Goal: Book appointment/travel/reservation

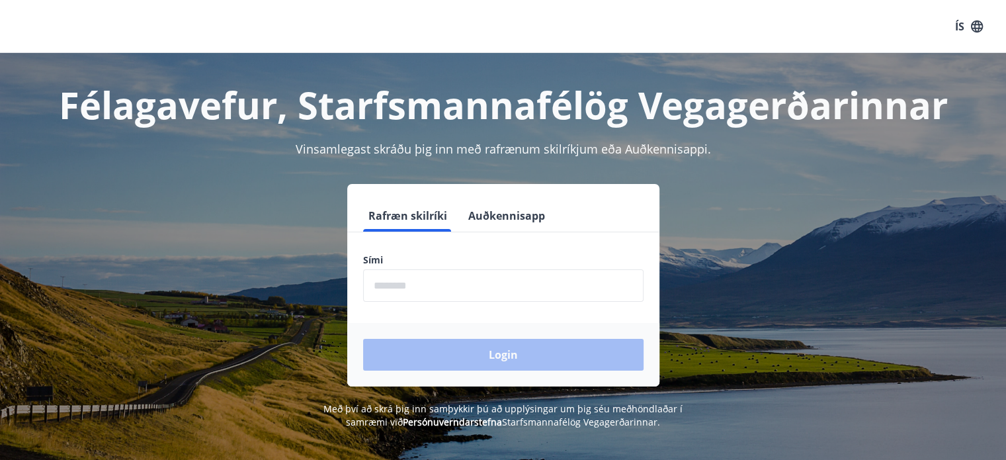
click at [496, 302] on form "Rafræn skilríki Auðkennisapp Sími ​ Login" at bounding box center [503, 293] width 312 height 187
click at [509, 282] on input "phone" at bounding box center [503, 285] width 281 height 32
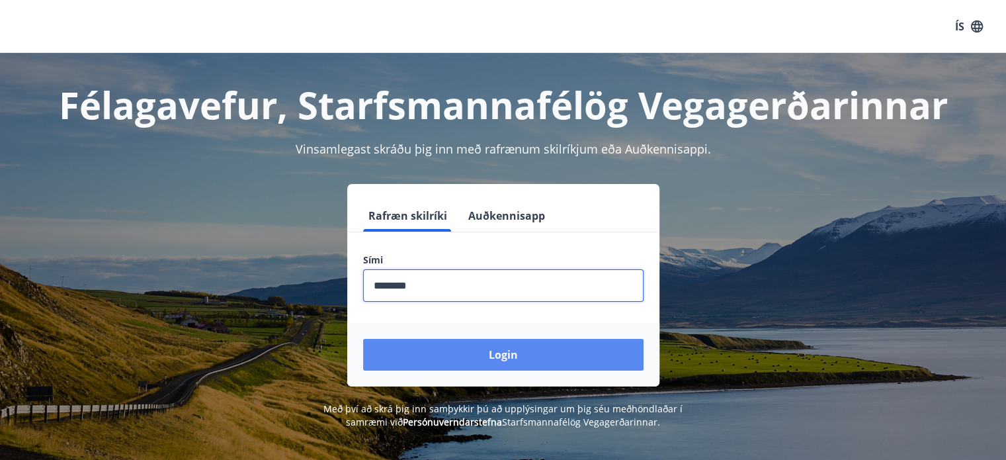
type input "********"
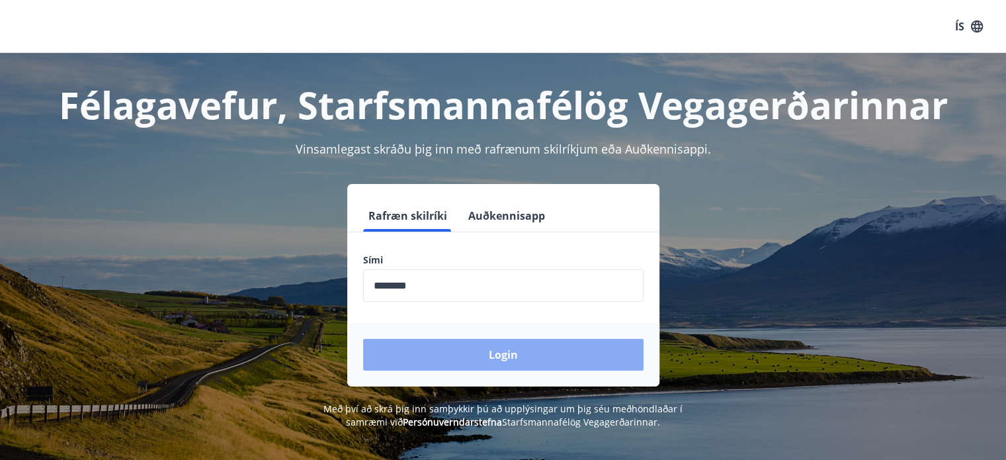
click at [480, 367] on button "Login" at bounding box center [503, 355] width 281 height 32
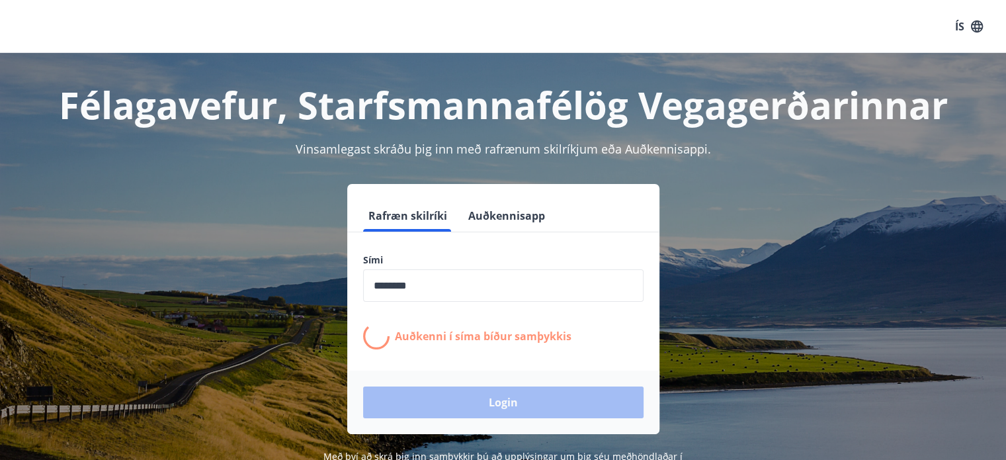
click at [744, 28] on div "ÍS" at bounding box center [503, 26] width 1006 height 53
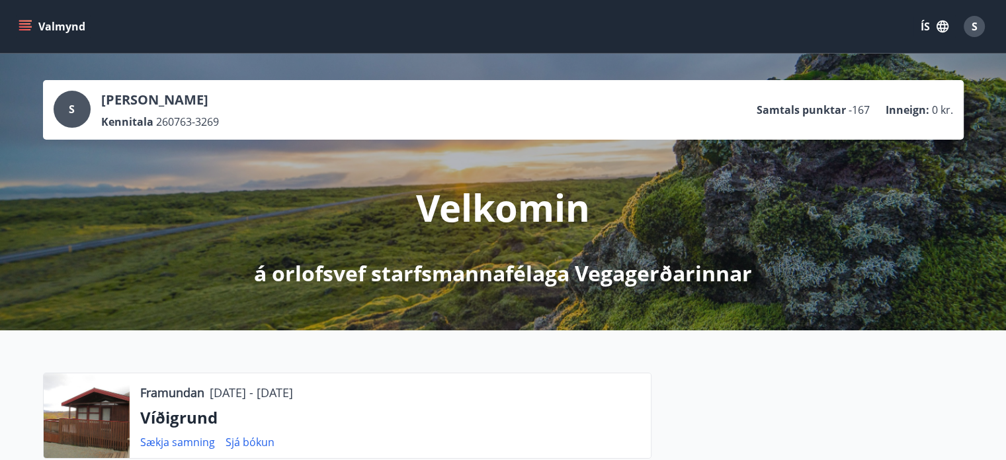
click at [24, 24] on icon "menu" at bounding box center [25, 23] width 12 height 1
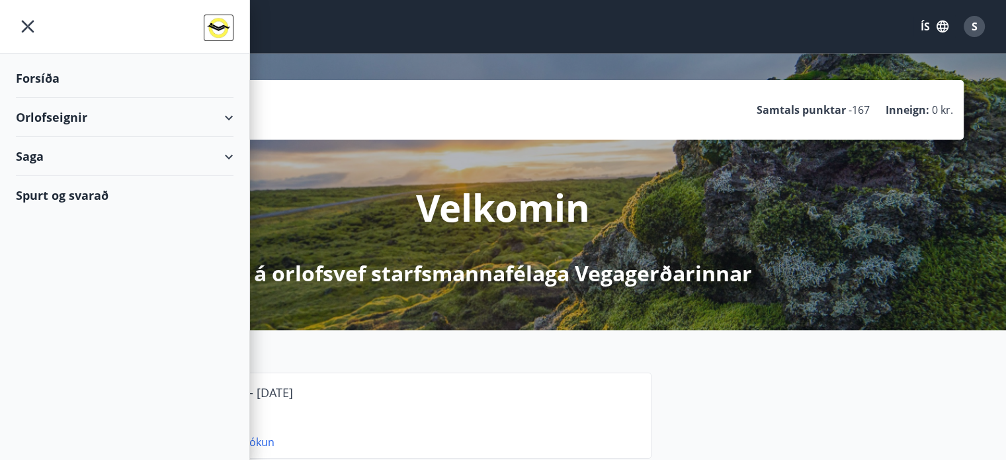
click at [224, 118] on div "Orlofseignir" at bounding box center [125, 117] width 218 height 39
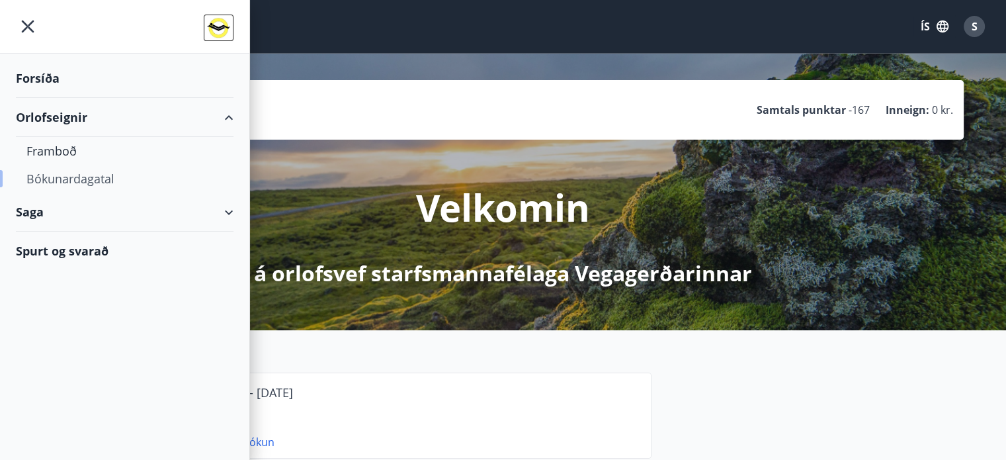
click at [75, 177] on div "Bókunardagatal" at bounding box center [124, 179] width 196 height 28
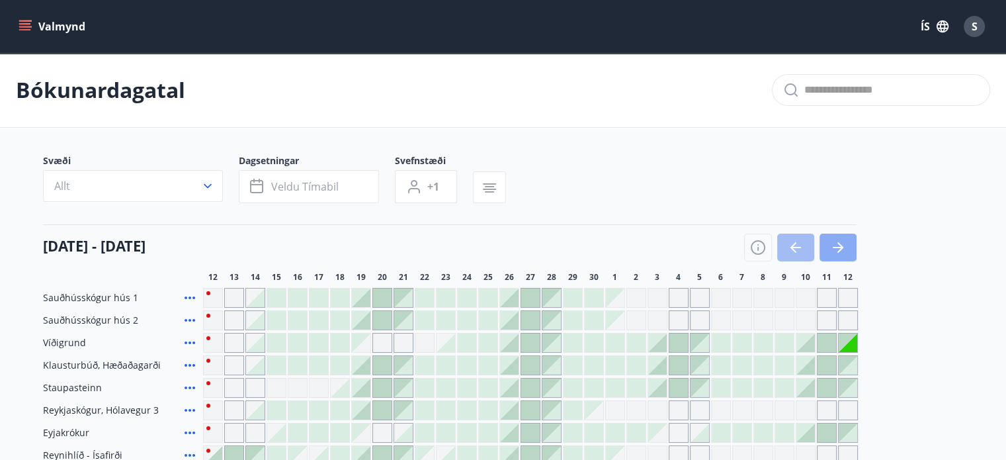
click at [836, 242] on icon "button" at bounding box center [838, 248] width 16 height 16
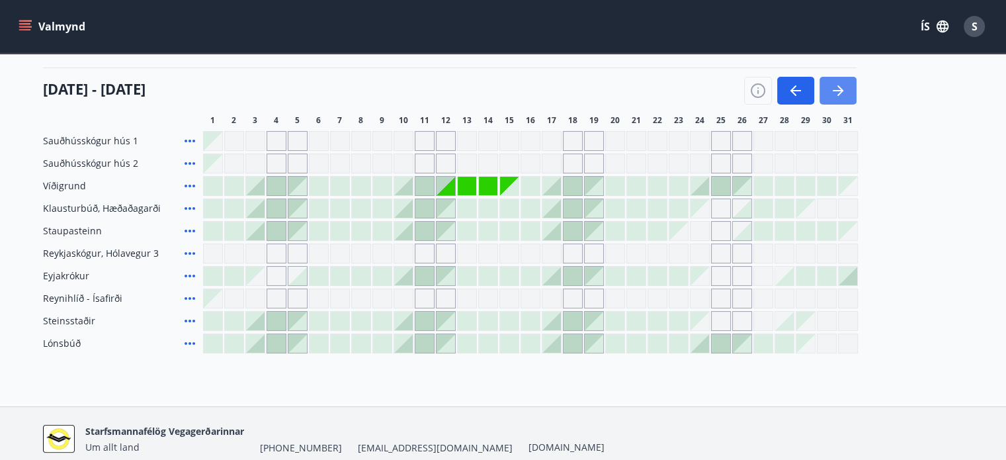
scroll to position [159, 0]
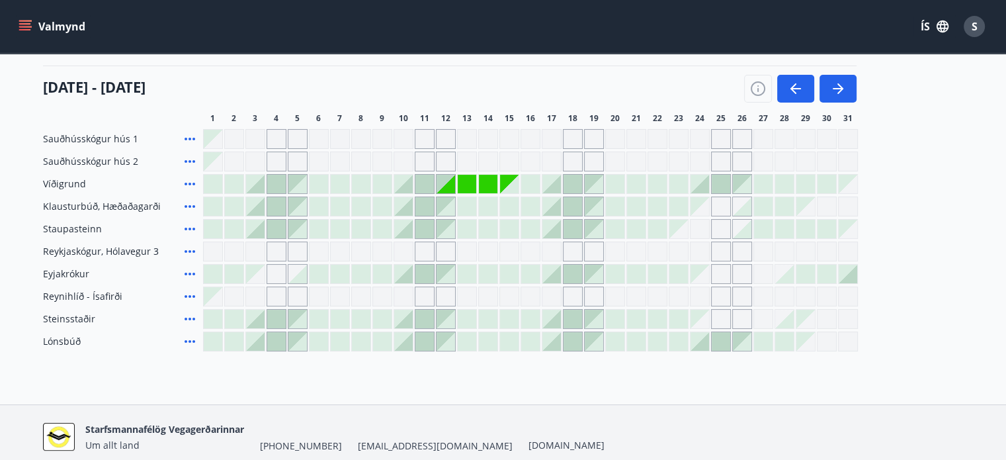
click at [557, 183] on div at bounding box center [552, 184] width 19 height 19
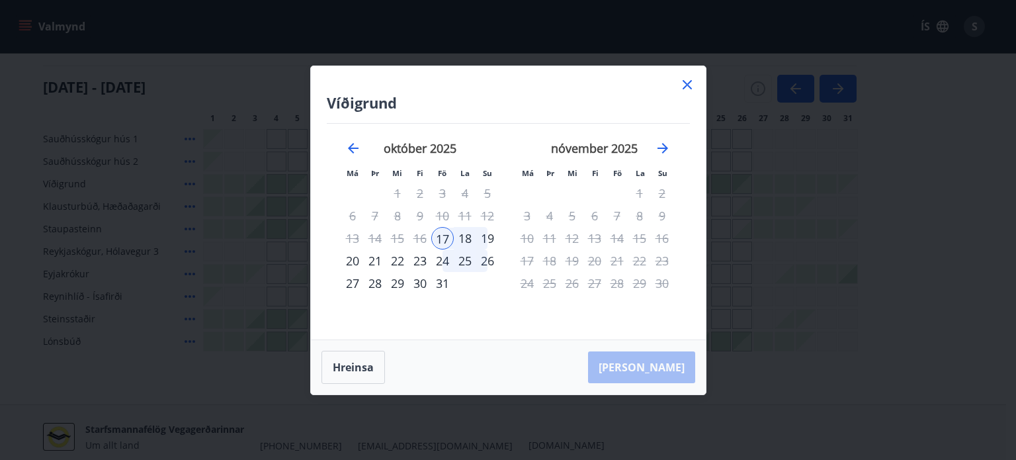
click at [687, 85] on icon at bounding box center [687, 84] width 9 height 9
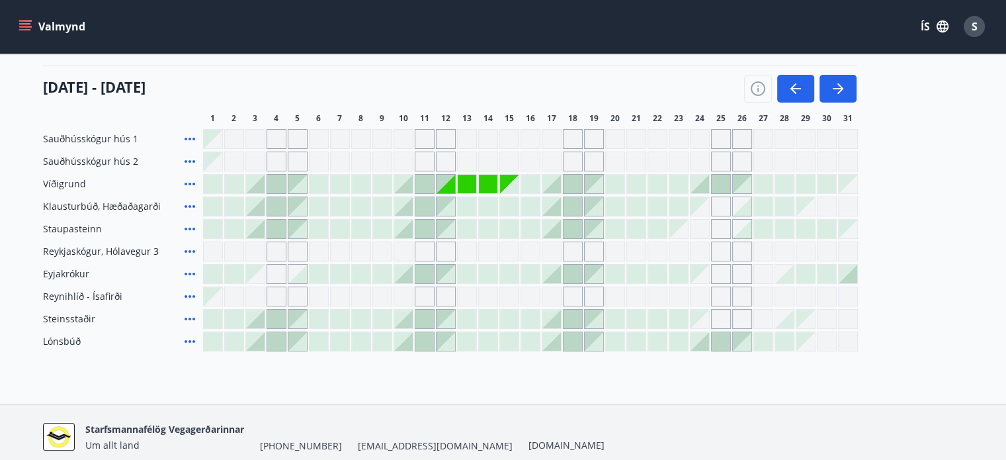
click at [552, 253] on div "Gráir dagar eru ekki bókanlegir" at bounding box center [552, 251] width 20 height 20
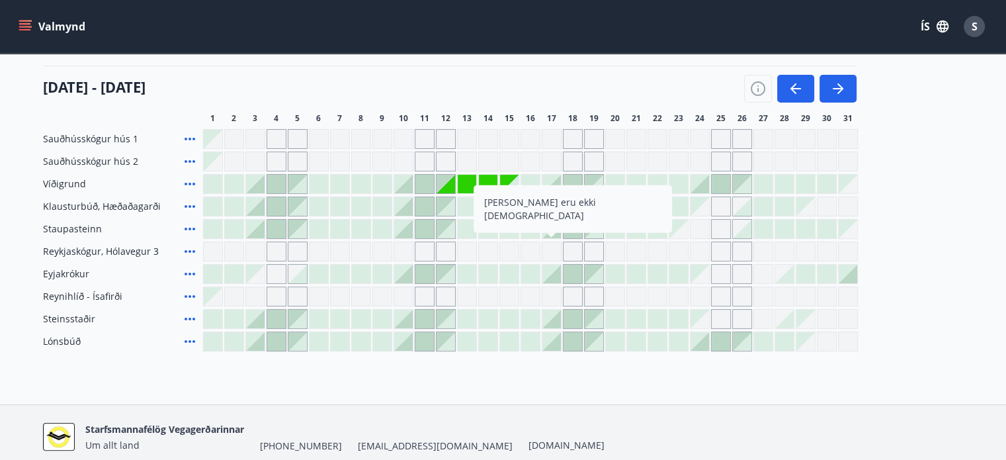
click at [543, 74] on div "[DATE] - [DATE]" at bounding box center [450, 83] width 814 height 37
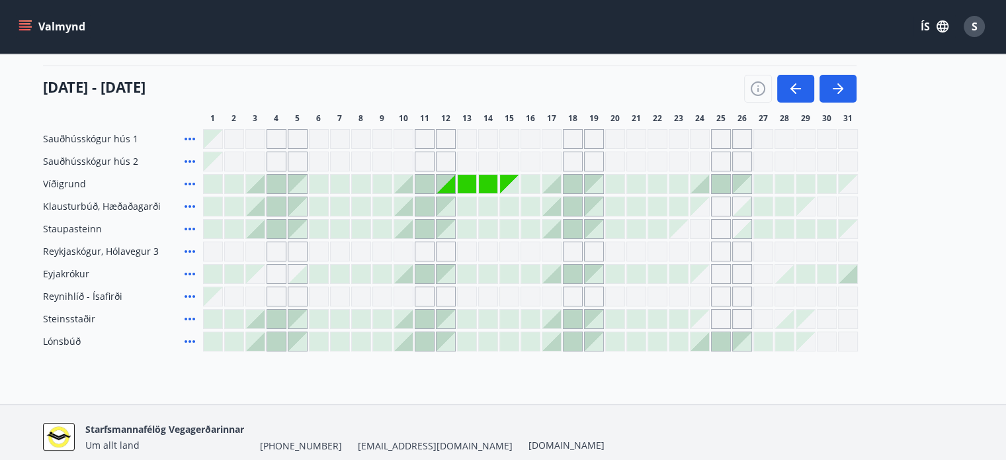
click at [619, 78] on div "[DATE] - [DATE]" at bounding box center [450, 83] width 814 height 37
click at [26, 24] on icon "menu" at bounding box center [25, 23] width 12 height 1
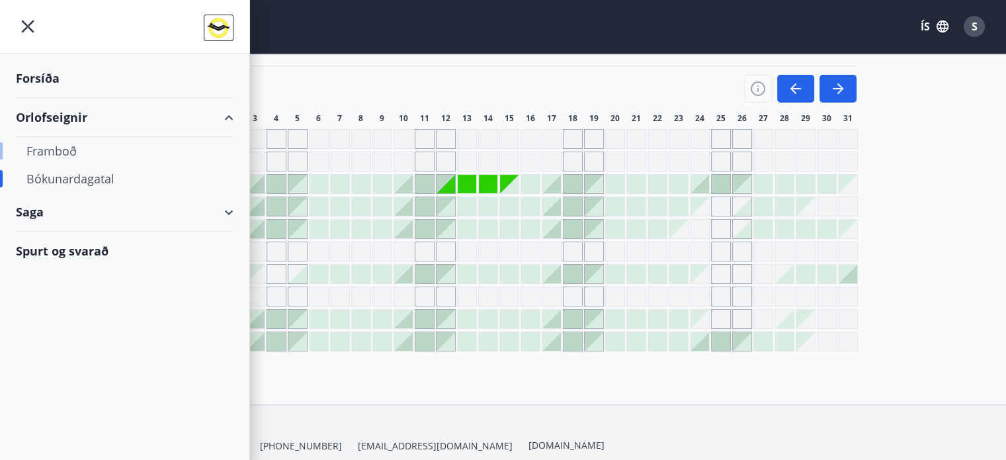
click at [49, 147] on div "Framboð" at bounding box center [124, 151] width 196 height 28
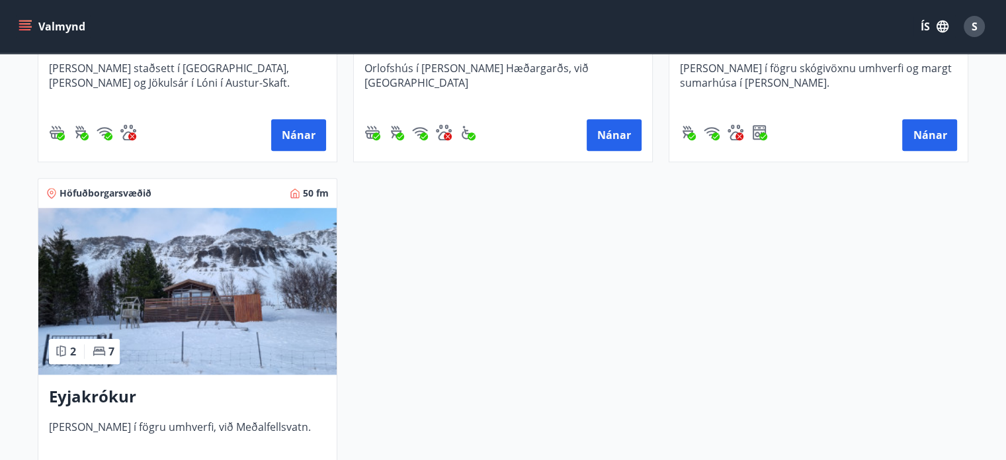
scroll to position [1270, 0]
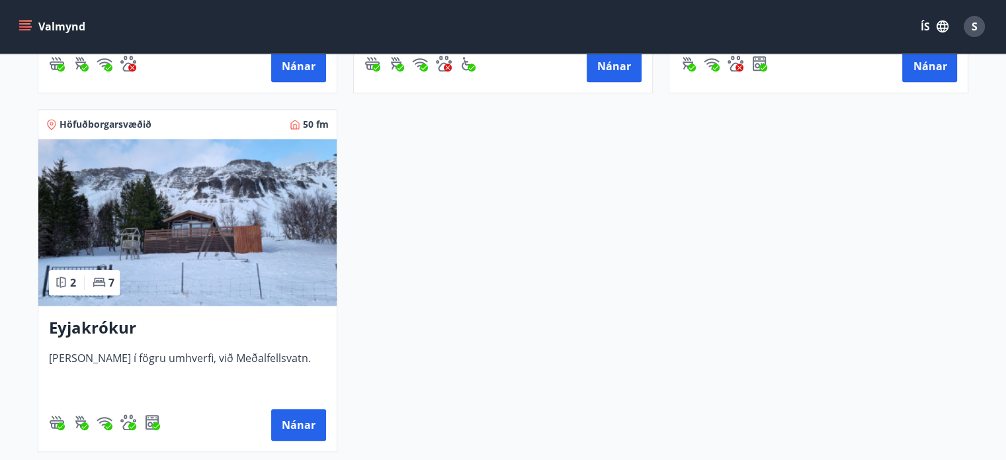
click at [164, 224] on img at bounding box center [187, 222] width 298 height 167
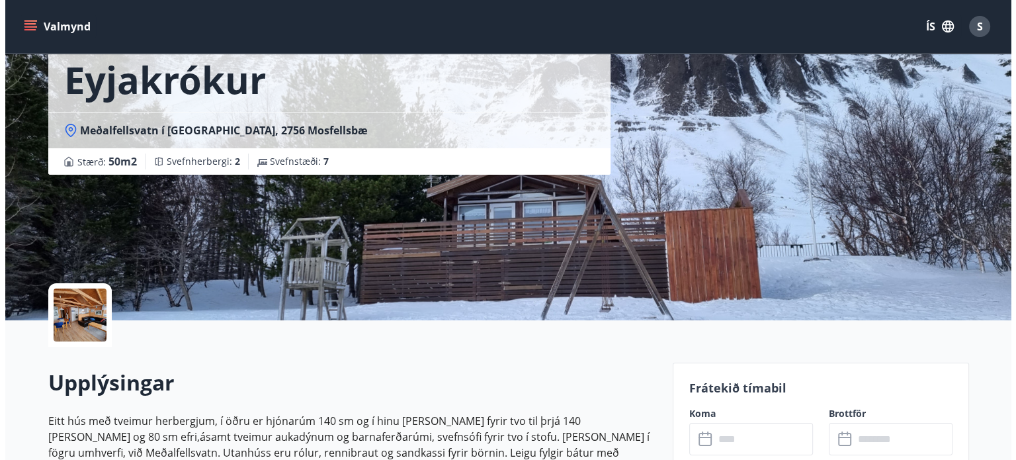
scroll to position [79, 0]
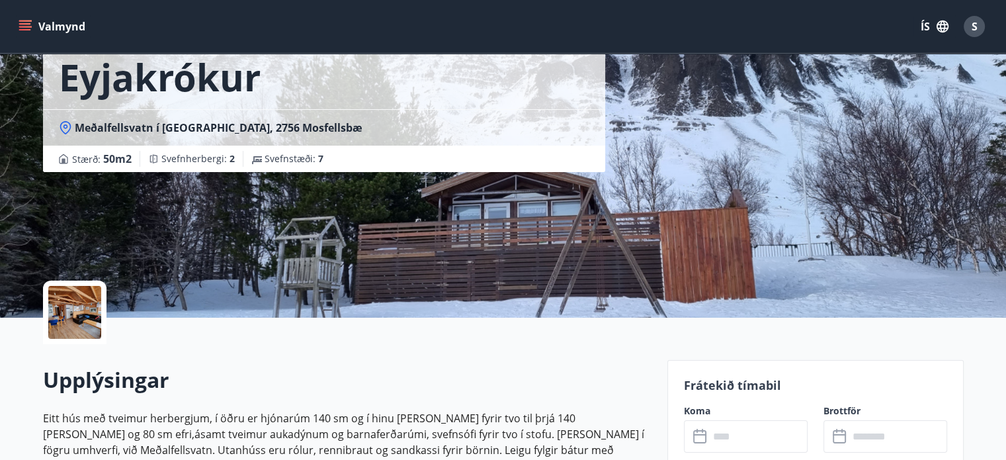
click at [81, 322] on div at bounding box center [74, 312] width 53 height 53
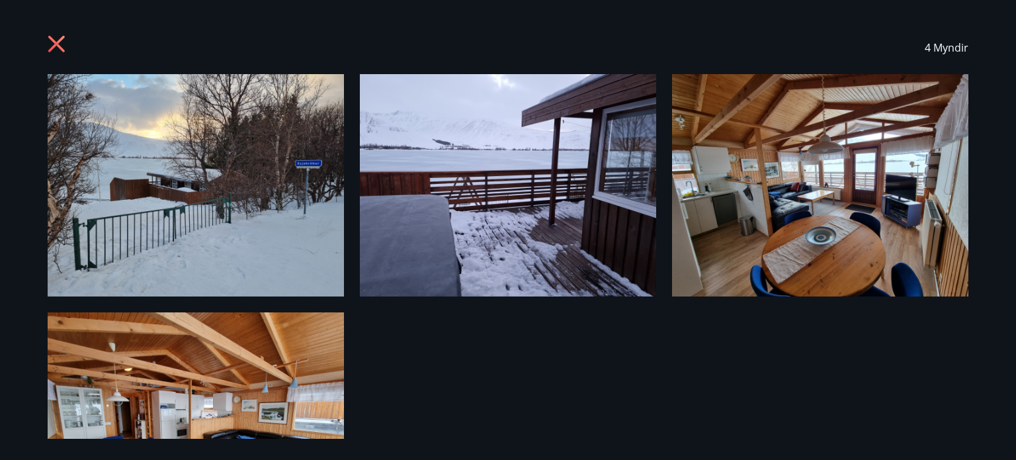
click at [650, 352] on div "4 Myndir" at bounding box center [508, 229] width 953 height 417
